Goal: Information Seeking & Learning: Learn about a topic

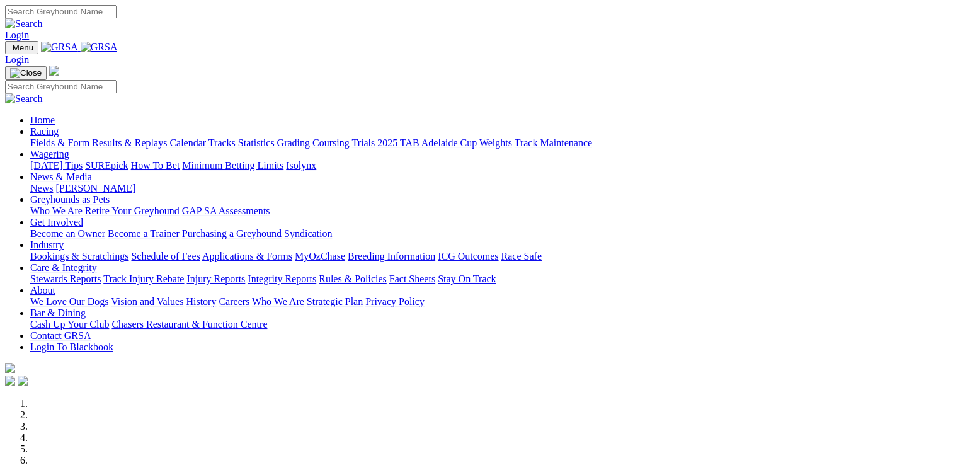
click at [128, 160] on link "SUREpick" at bounding box center [106, 165] width 43 height 11
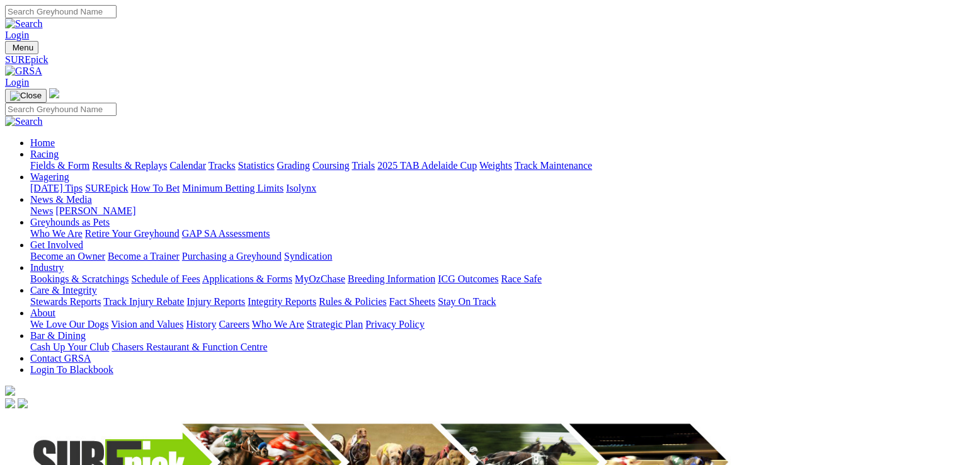
click at [83, 183] on link "[DATE] Tips" at bounding box center [56, 188] width 52 height 11
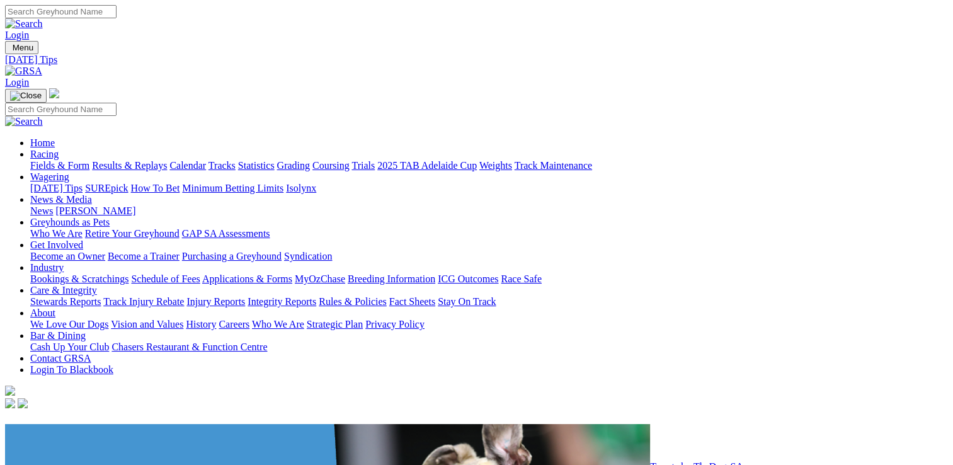
click at [128, 183] on link "SUREpick" at bounding box center [106, 188] width 43 height 11
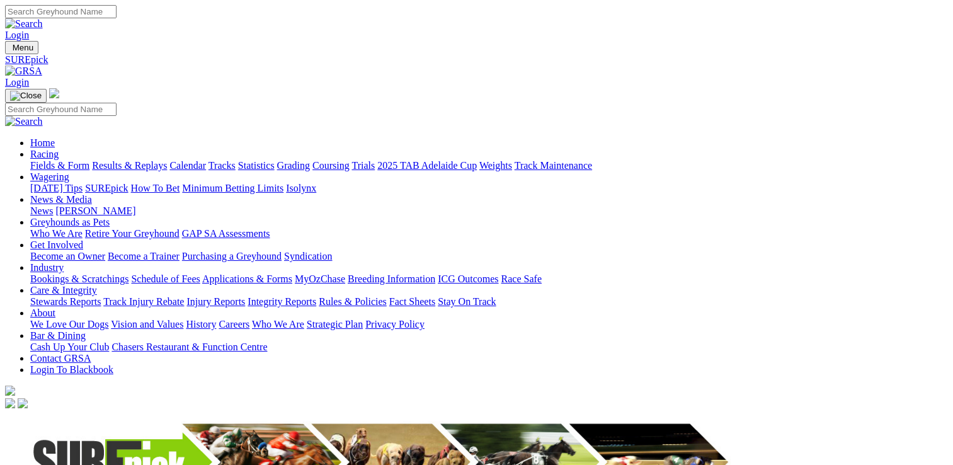
click at [83, 183] on link "[DATE] Tips" at bounding box center [56, 188] width 52 height 11
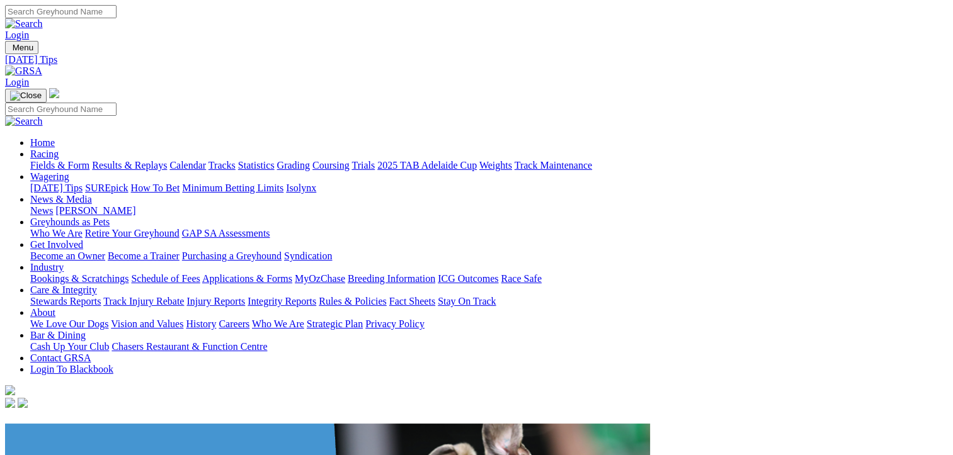
click at [73, 160] on link "Fields & Form" at bounding box center [59, 165] width 59 height 11
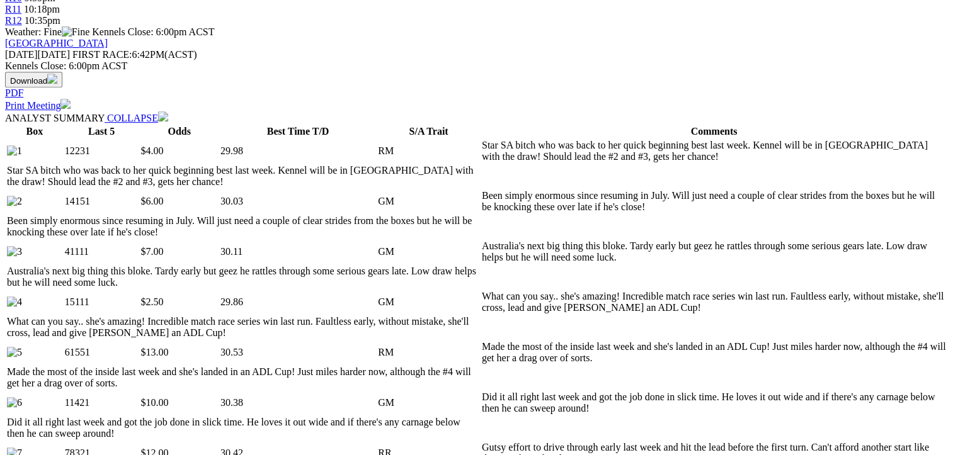
scroll to position [564, 0]
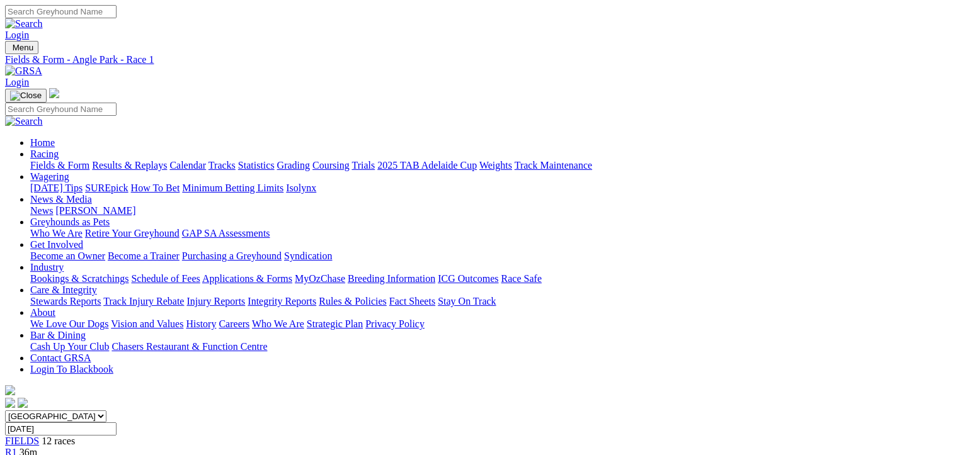
click at [72, 160] on link "Fields & Form" at bounding box center [59, 165] width 59 height 11
click at [477, 160] on link "2025 TAB Adelaide Cup" at bounding box center [427, 165] width 100 height 11
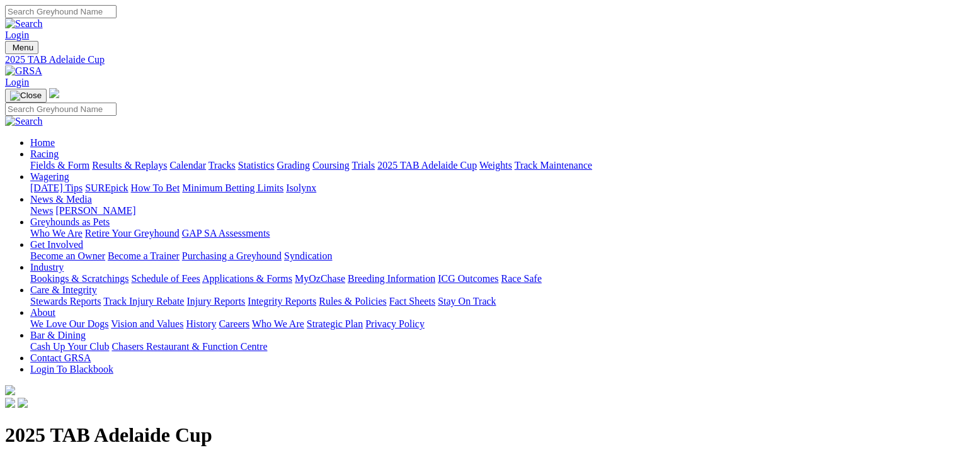
click at [75, 160] on link "Fields & Form" at bounding box center [59, 165] width 59 height 11
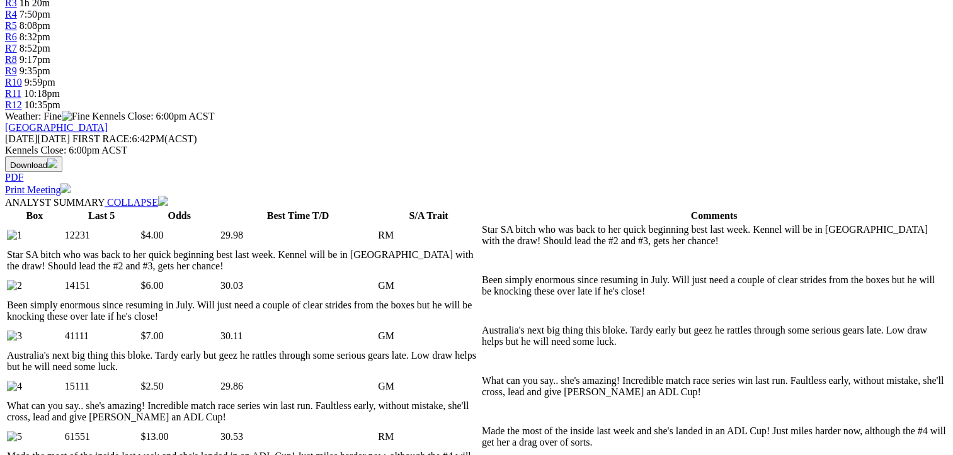
scroll to position [515, 0]
